Goal: Transaction & Acquisition: Obtain resource

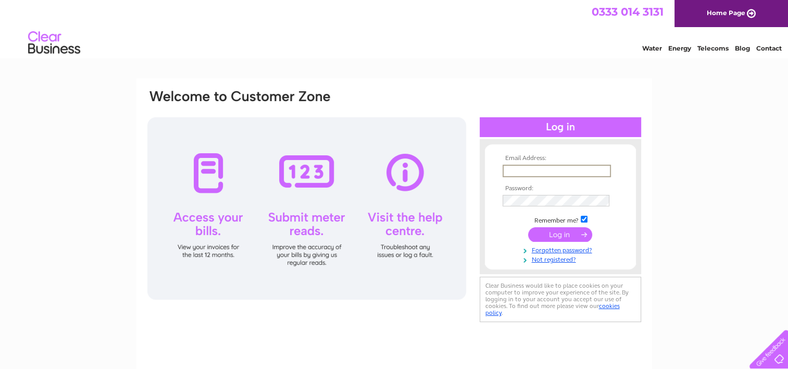
click at [539, 169] on input "text" at bounding box center [557, 171] width 108 height 13
type input "dinobambino@btinternet.com"
click at [575, 234] on input "submit" at bounding box center [560, 234] width 64 height 15
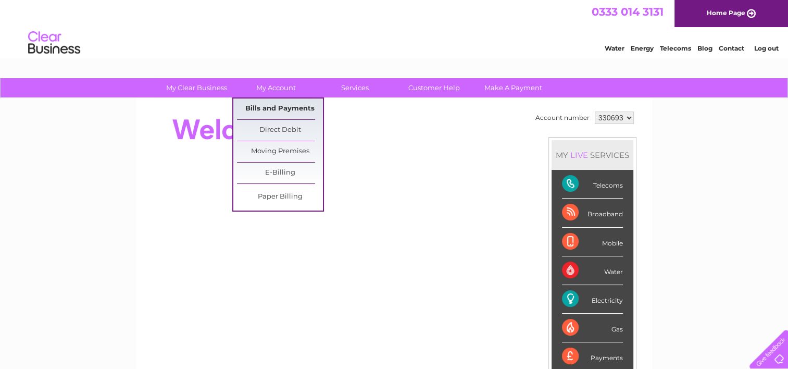
click at [276, 108] on link "Bills and Payments" at bounding box center [280, 108] width 86 height 21
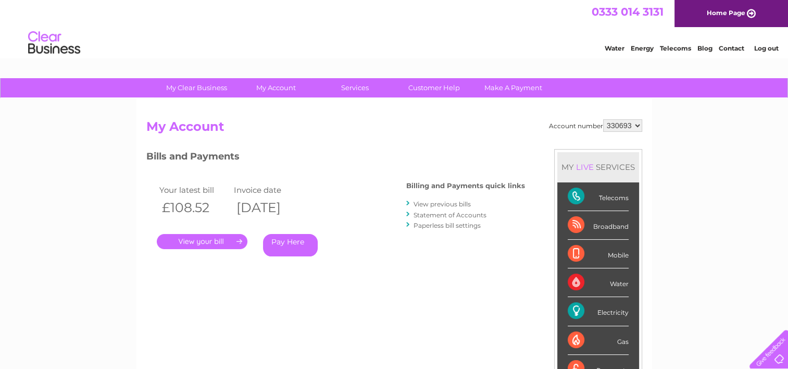
click at [216, 242] on link "." at bounding box center [202, 241] width 91 height 15
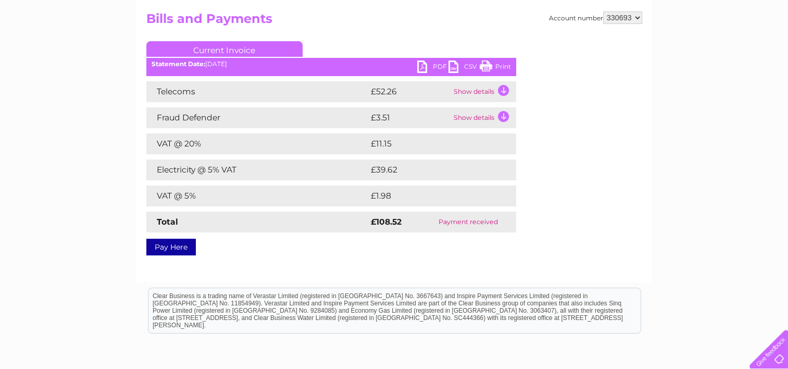
scroll to position [103, 0]
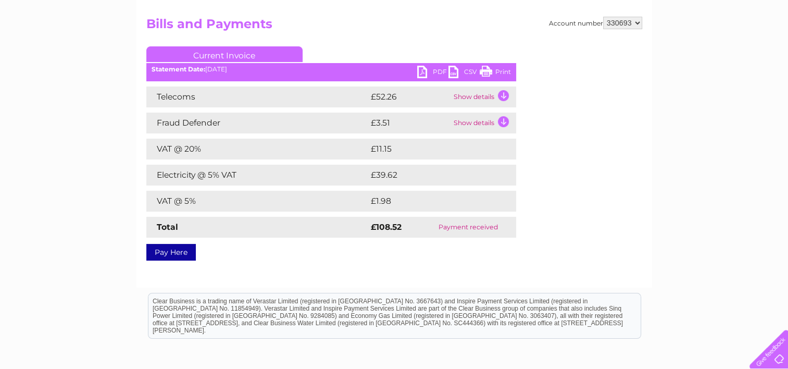
click at [435, 71] on link "PDF" at bounding box center [432, 73] width 31 height 15
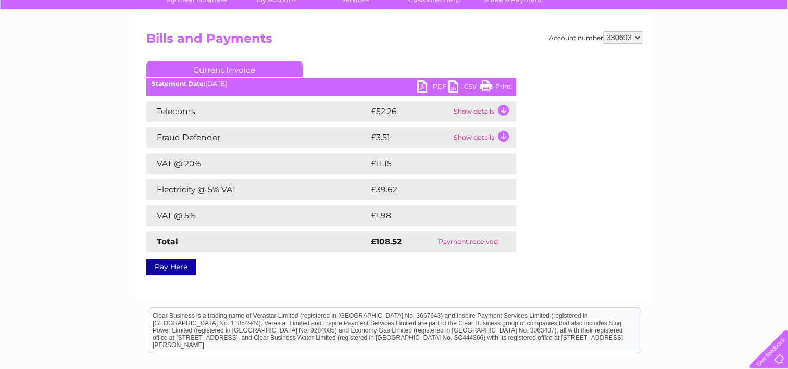
scroll to position [0, 0]
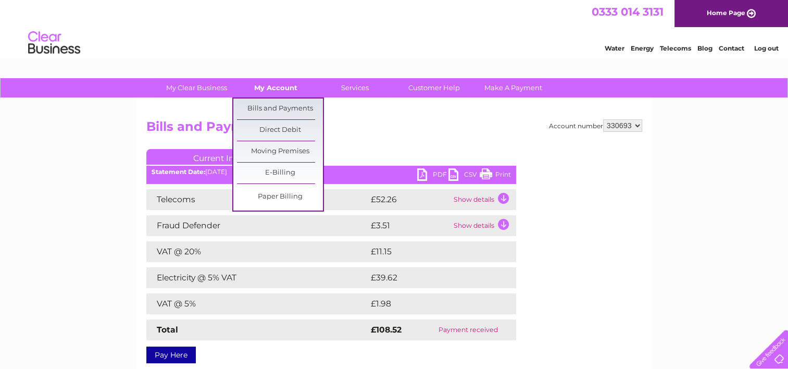
click at [270, 88] on link "My Account" at bounding box center [276, 87] width 86 height 19
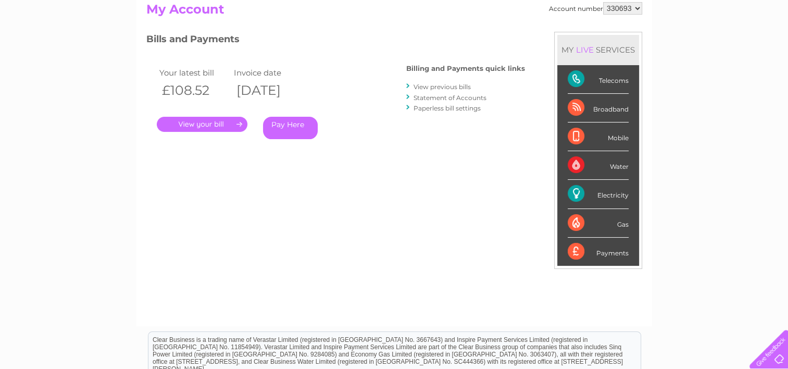
scroll to position [52, 0]
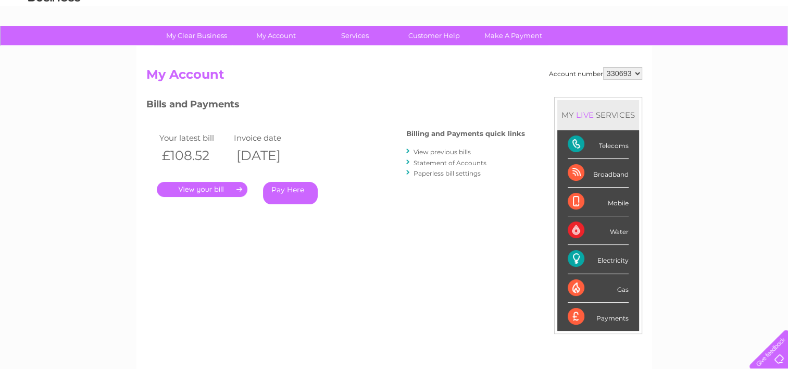
click at [449, 161] on link "Statement of Accounts" at bounding box center [450, 163] width 73 height 8
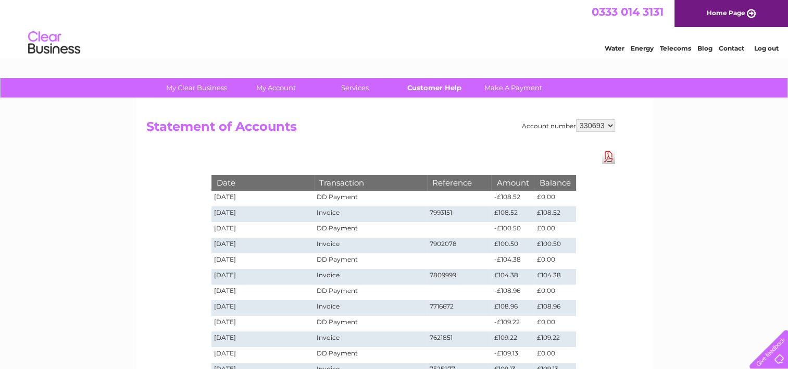
click at [437, 90] on link "Customer Help" at bounding box center [434, 87] width 86 height 19
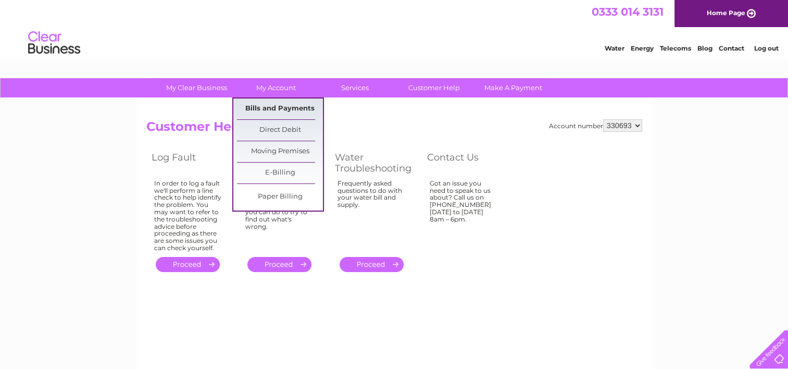
click at [270, 106] on link "Bills and Payments" at bounding box center [280, 108] width 86 height 21
